Goal: Information Seeking & Learning: Learn about a topic

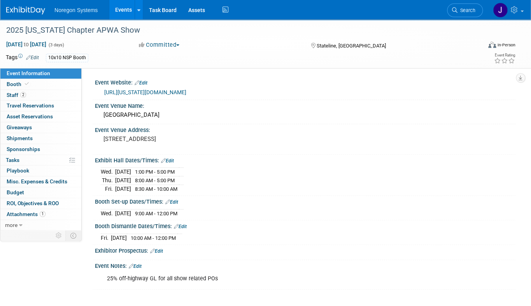
click at [37, 13] on img at bounding box center [25, 11] width 39 height 8
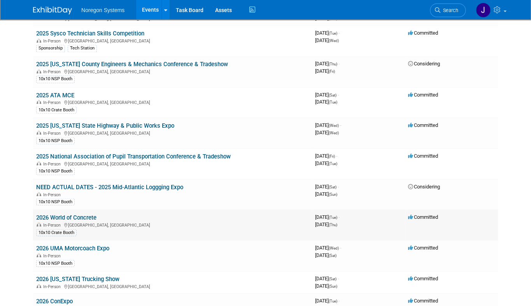
scroll to position [495, 0]
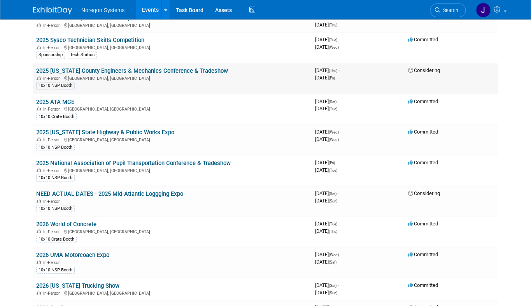
click at [163, 67] on link "2025 [US_STATE] County Engineers & Mechanics Conference & Tradeshow" at bounding box center [132, 70] width 192 height 7
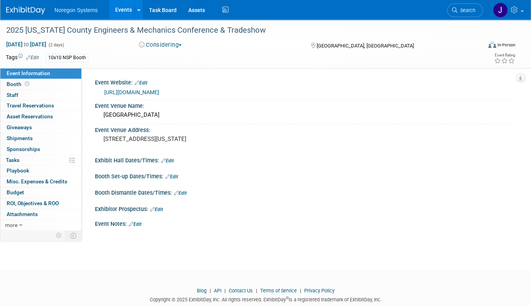
click at [159, 92] on link "https://www.ceao.org/aws/CEAO/pt/sd/calendar/363066/_blank/layout_interior/false" at bounding box center [131, 92] width 55 height 6
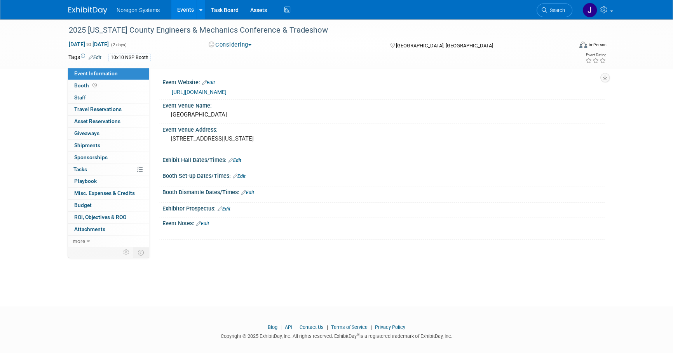
click at [81, 17] on div "Noregon Systems Events Add Event Bulk Upload Events Shareable Event Boards Rece…" at bounding box center [336, 9] width 537 height 19
click at [84, 9] on img at bounding box center [87, 11] width 39 height 8
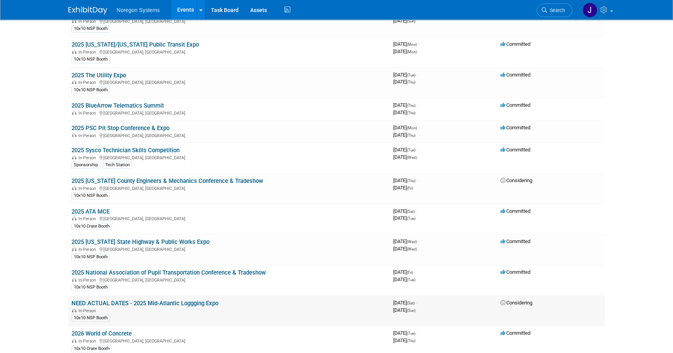
scroll to position [389, 0]
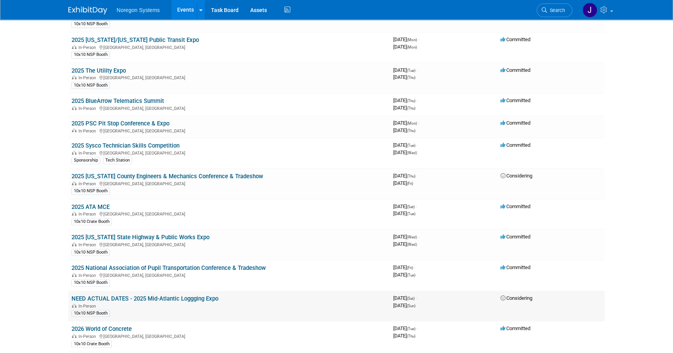
click at [148, 296] on link "NEED ACTUAL DATES - 2025 Mid-Atlantic Loggging Expo" at bounding box center [145, 299] width 147 height 7
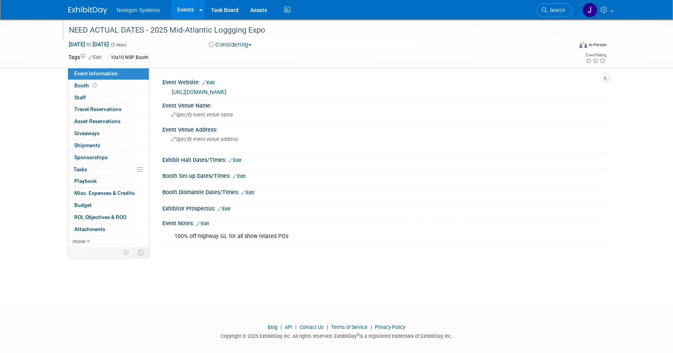
drag, startPoint x: 268, startPoint y: 30, endPoint x: 152, endPoint y: 29, distance: 116.3
click at [152, 29] on div "NEED ACTUAL DATES - 2025 Mid-Atlantic Loggging Expo" at bounding box center [313, 30] width 495 height 14
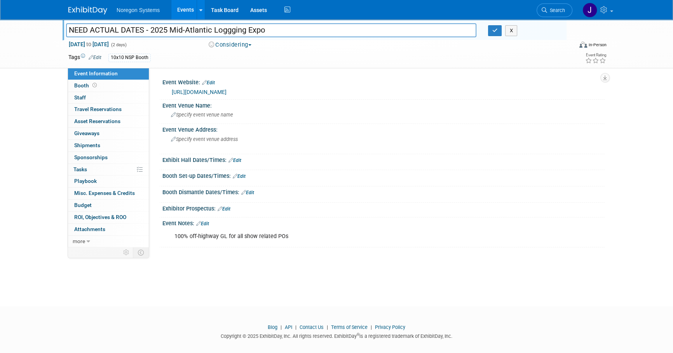
click at [269, 27] on input "NEED ACTUAL DATES - 2025 Mid-Atlantic Loggging Expo" at bounding box center [271, 30] width 411 height 14
drag, startPoint x: 276, startPoint y: 28, endPoint x: 7, endPoint y: 17, distance: 269.3
click at [7, 17] on body "Noregon Systems Events Add Event Bulk Upload Events Shareable Event Boards Rece…" at bounding box center [336, 176] width 673 height 353
click at [495, 30] on icon "button" at bounding box center [495, 30] width 5 height 5
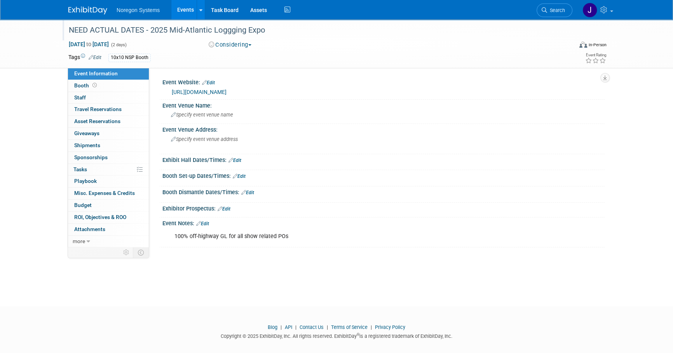
click at [212, 93] on link "[URL][DOMAIN_NAME]" at bounding box center [199, 92] width 55 height 6
drag, startPoint x: 280, startPoint y: 30, endPoint x: 152, endPoint y: 33, distance: 128.7
click at [152, 33] on div "NEED ACTUAL DATES - 2025 Mid-Atlantic Loggging Expo" at bounding box center [313, 30] width 495 height 14
